Goal: Task Accomplishment & Management: Use online tool/utility

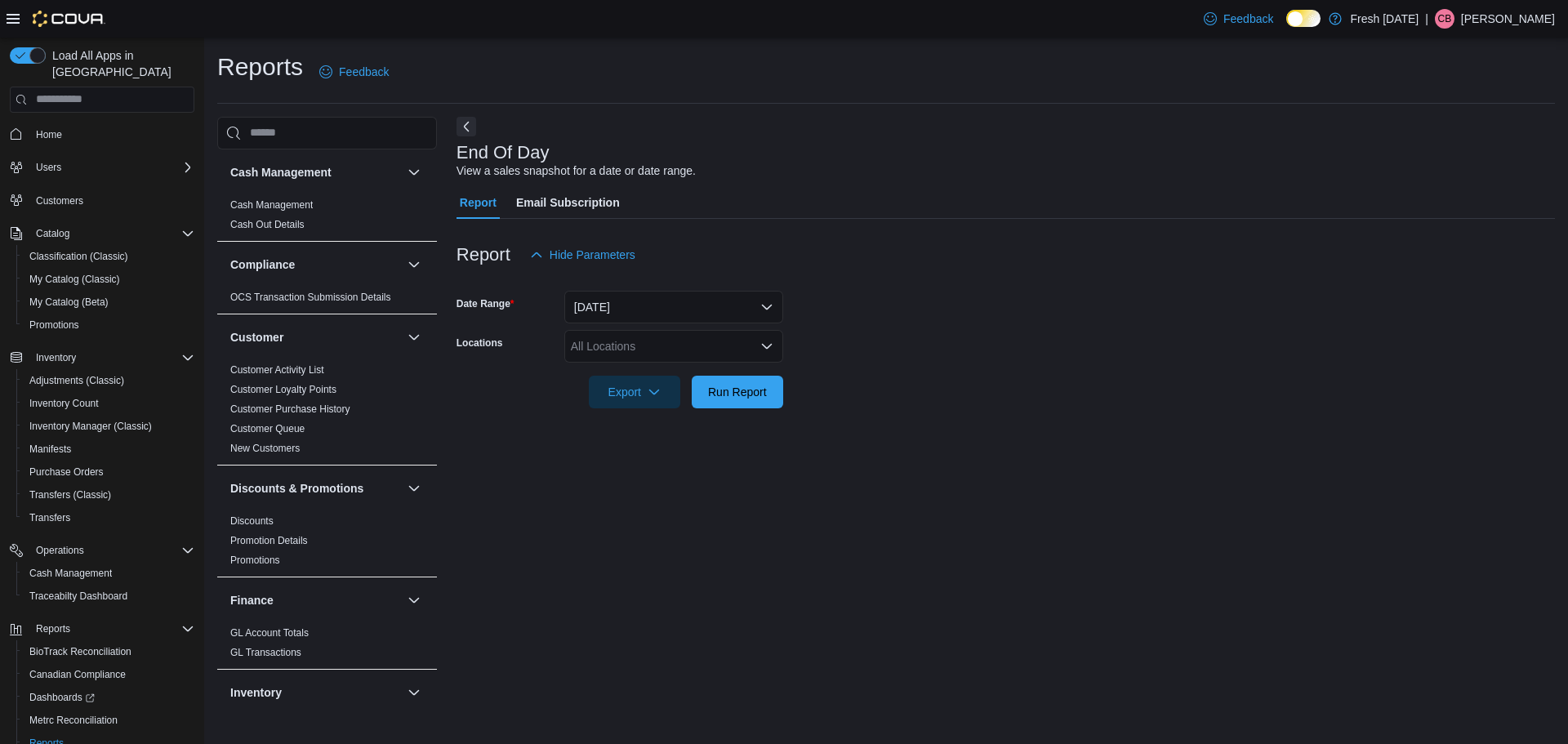
click at [739, 359] on div "All Locations" at bounding box center [673, 346] width 218 height 32
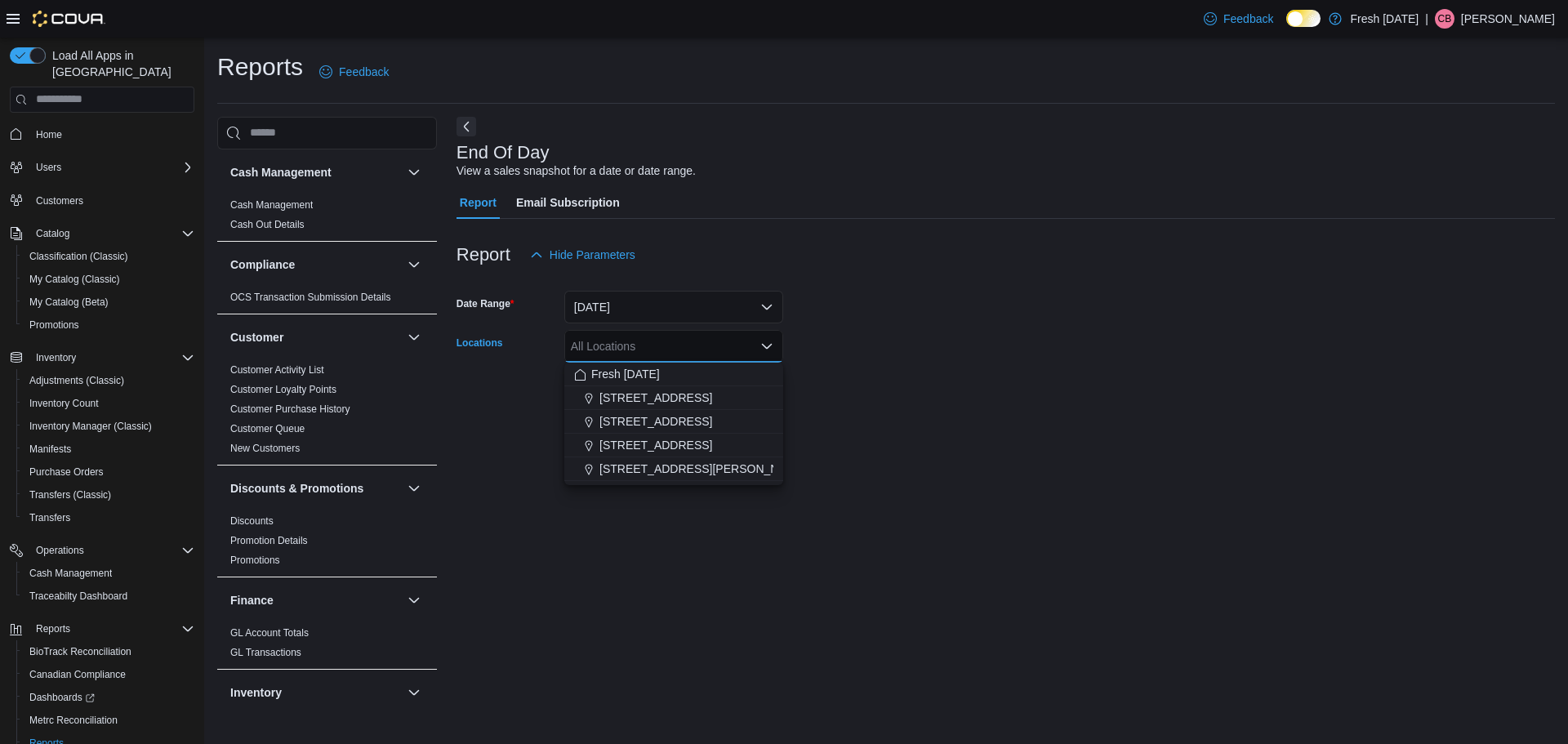
click at [645, 471] on span "[STREET_ADDRESS][PERSON_NAME]" at bounding box center [703, 469] width 208 height 16
click at [624, 519] on div "End Of Day View a sales snapshot for a date or date range. Report Email Subscri…" at bounding box center [1006, 412] width 1099 height 591
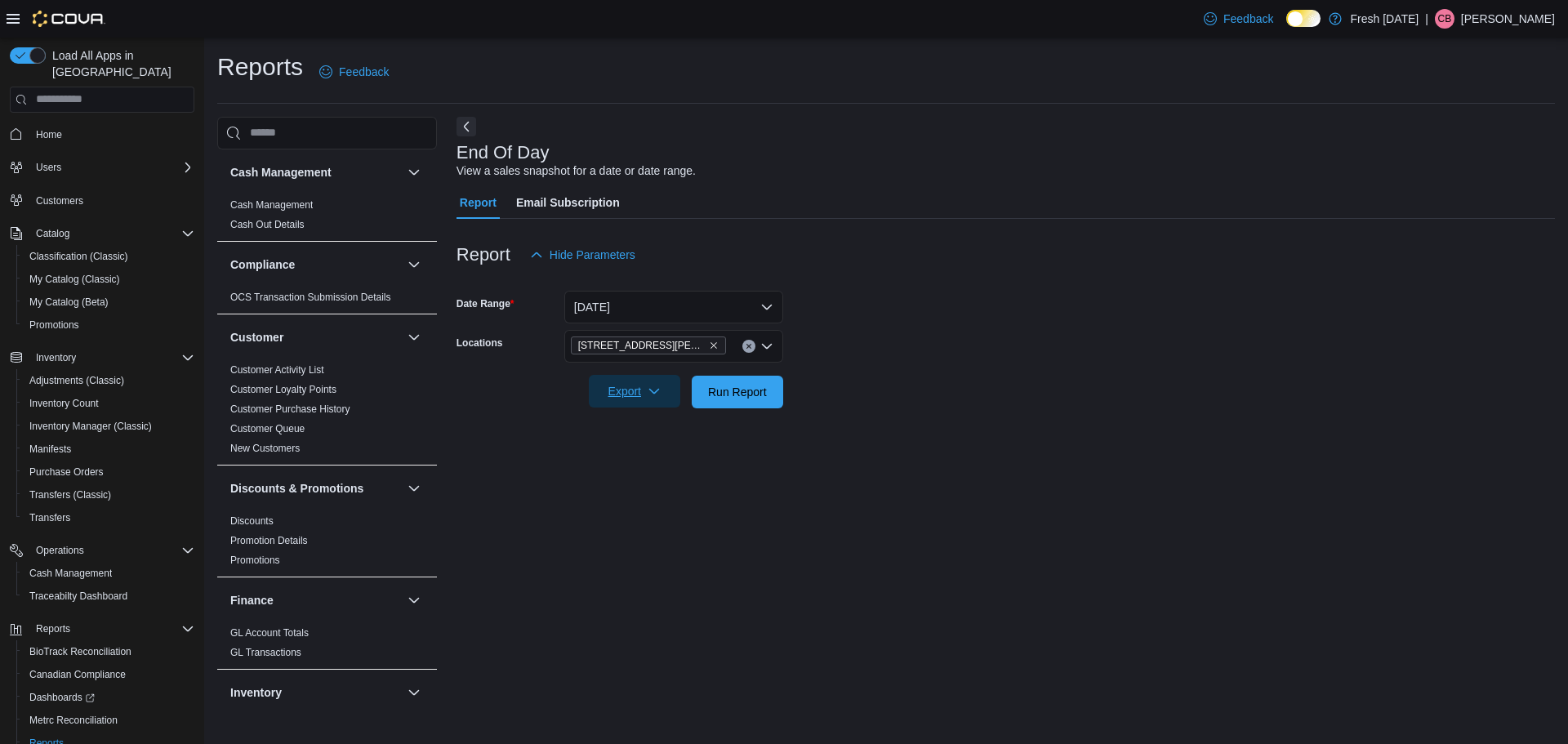
click at [655, 385] on span "Export" at bounding box center [635, 391] width 72 height 32
click at [637, 453] on span "Export to Pdf" at bounding box center [637, 457] width 74 height 13
